Goal: Task Accomplishment & Management: Use online tool/utility

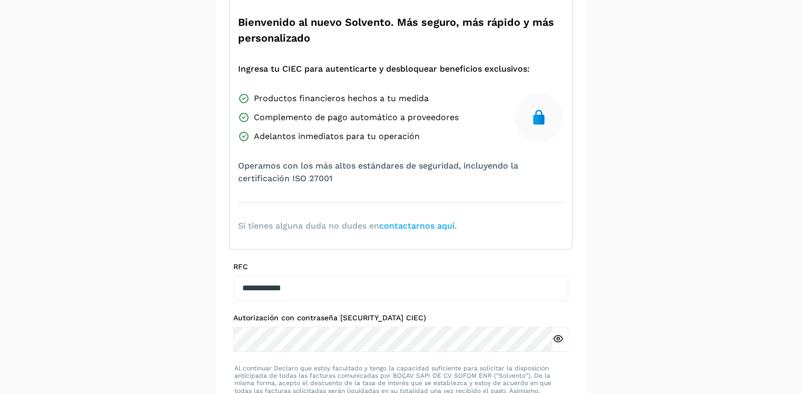
scroll to position [156, 0]
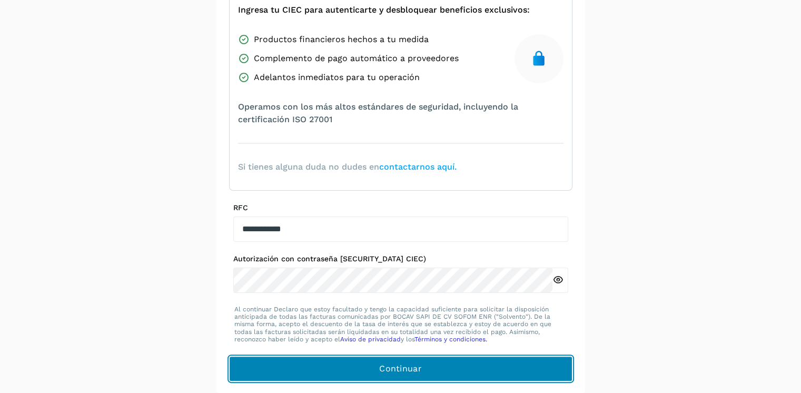
click at [412, 366] on span "Continuar" at bounding box center [400, 369] width 43 height 12
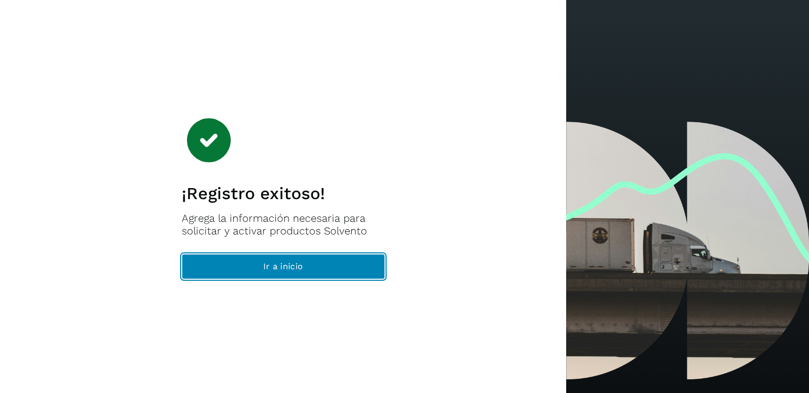
click at [287, 268] on span "Ir a inicio" at bounding box center [283, 267] width 40 height 12
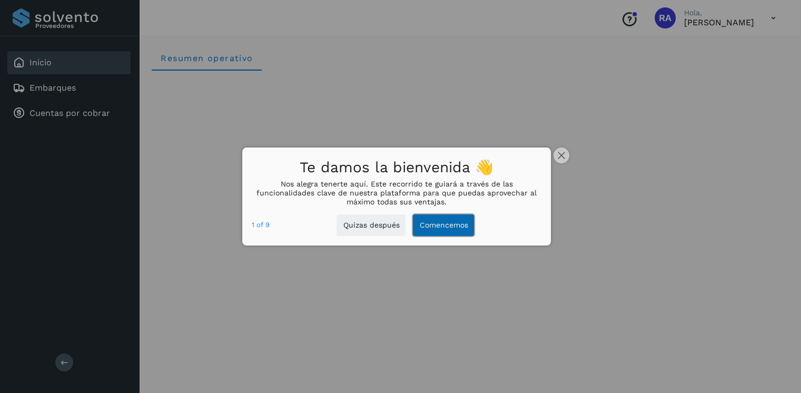
click at [440, 225] on button "Comencemos" at bounding box center [443, 225] width 61 height 22
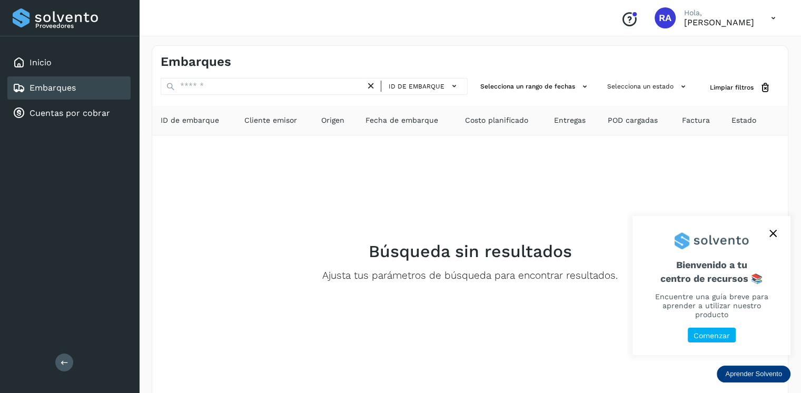
click at [720, 333] on p "Comenzar" at bounding box center [712, 335] width 36 height 9
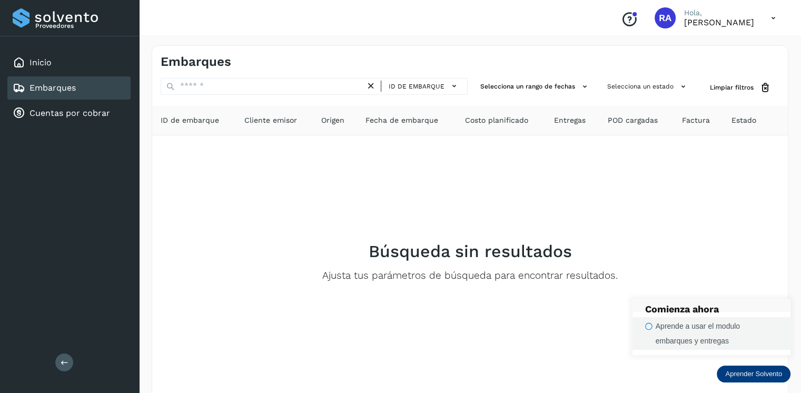
click at [680, 330] on div "Aprende a usar el modulo embarques y entregas" at bounding box center [717, 334] width 122 height 30
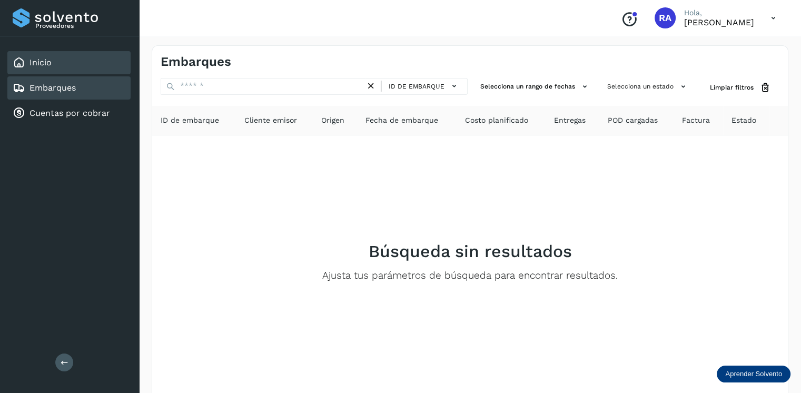
click at [44, 65] on link "Inicio" at bounding box center [41, 62] width 22 height 10
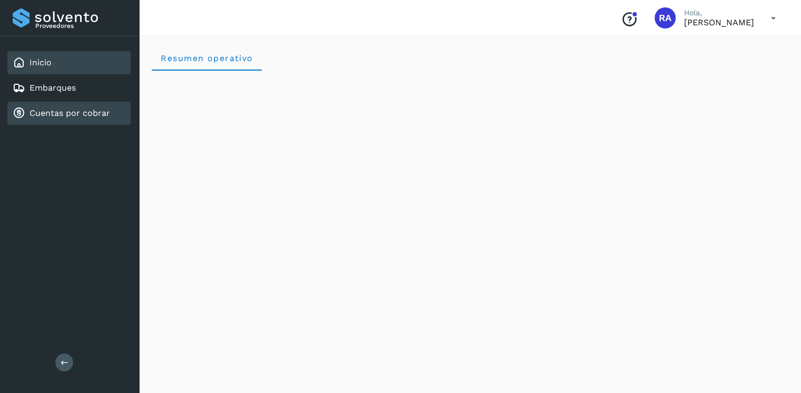
click at [67, 117] on link "Cuentas por cobrar" at bounding box center [70, 113] width 81 height 10
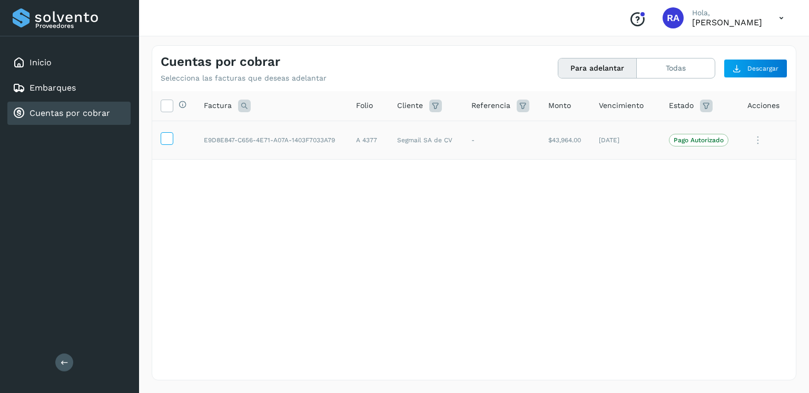
click at [164, 136] on icon at bounding box center [166, 137] width 11 height 11
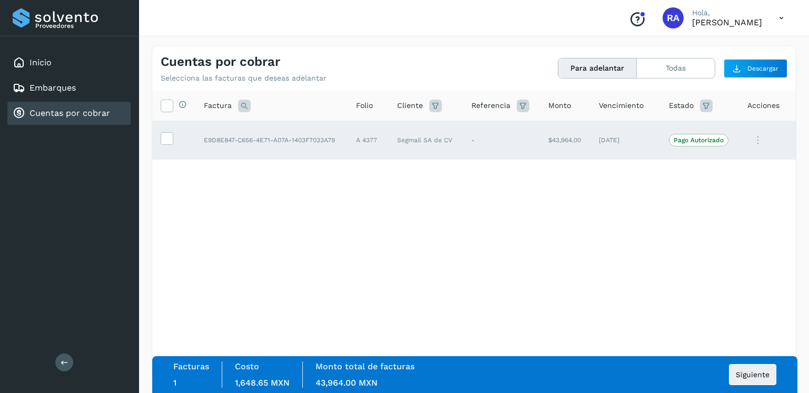
click at [761, 141] on icon at bounding box center [758, 141] width 21 height 22
click at [565, 201] on div at bounding box center [404, 196] width 809 height 393
click at [756, 140] on icon at bounding box center [758, 141] width 21 height 22
click at [491, 225] on div at bounding box center [404, 196] width 809 height 393
click at [744, 375] on span "Siguiente" at bounding box center [753, 374] width 34 height 7
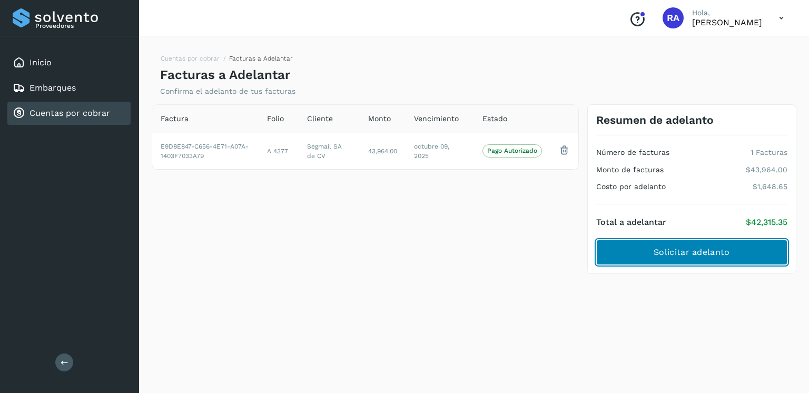
click at [695, 257] on span "Solicitar adelanto" at bounding box center [692, 253] width 76 height 12
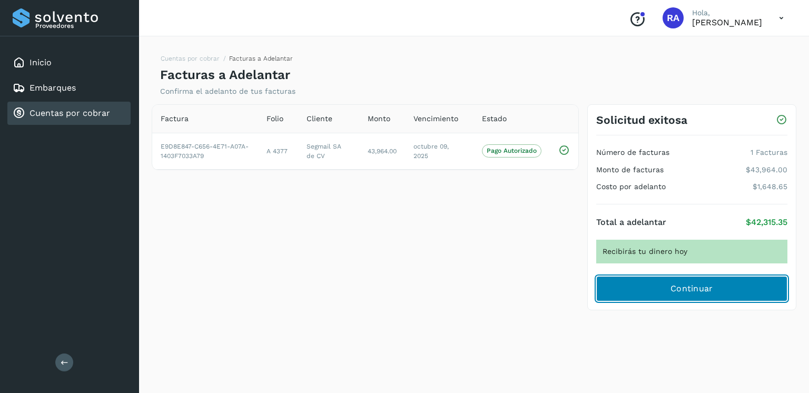
click at [686, 288] on span "Continuar" at bounding box center [692, 289] width 43 height 12
